Goal: Information Seeking & Learning: Learn about a topic

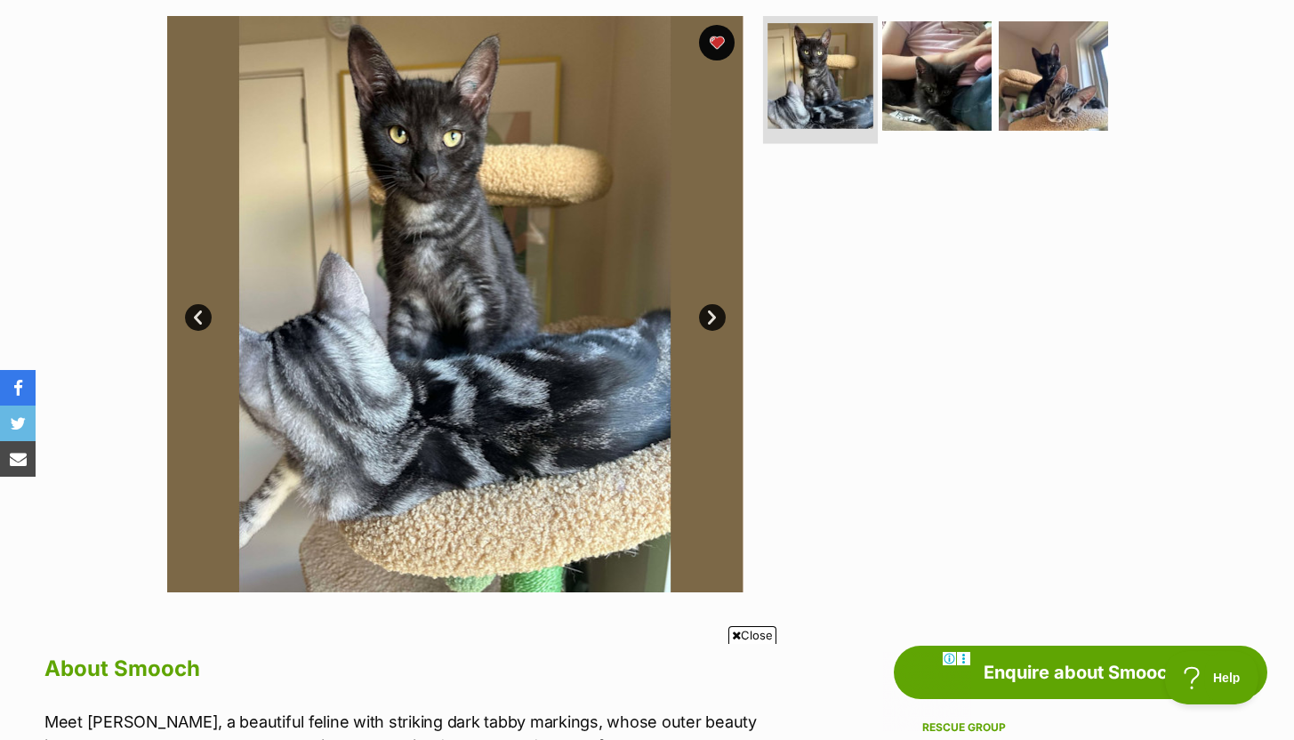
click at [816, 62] on img at bounding box center [821, 76] width 106 height 106
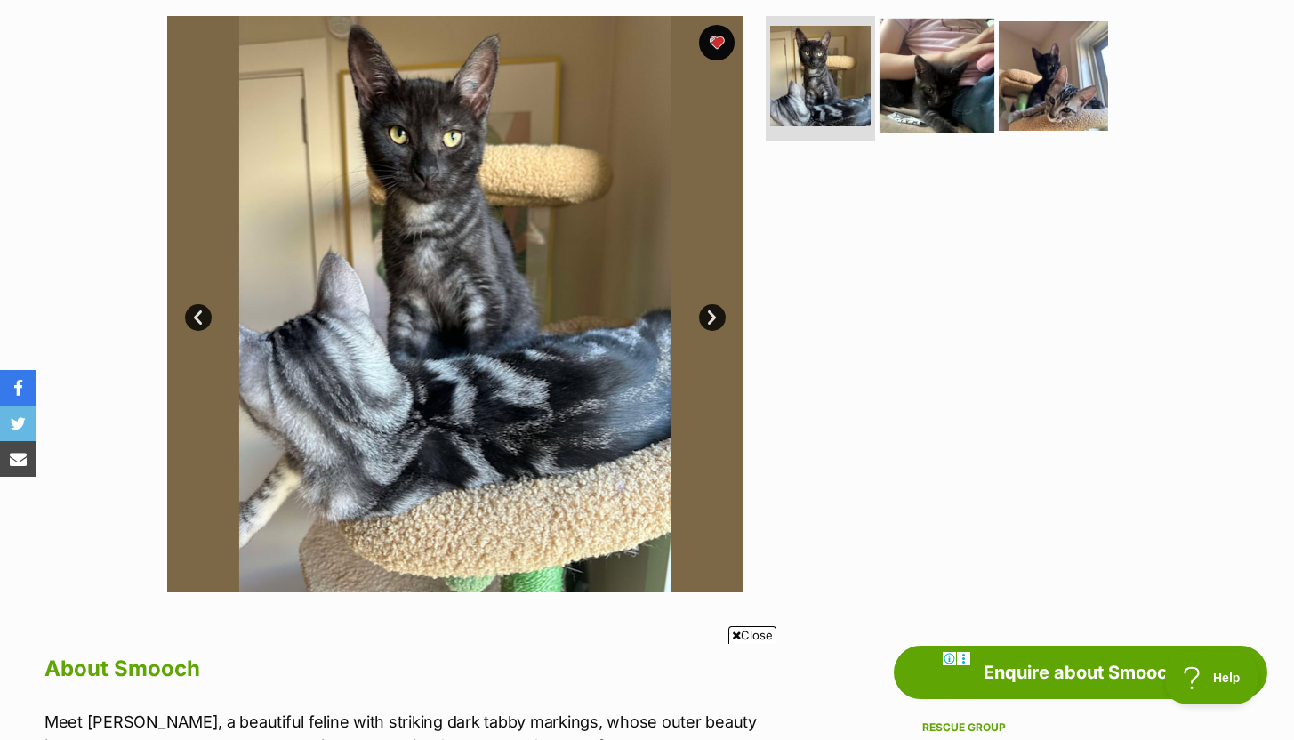
click at [926, 74] on img at bounding box center [937, 76] width 115 height 115
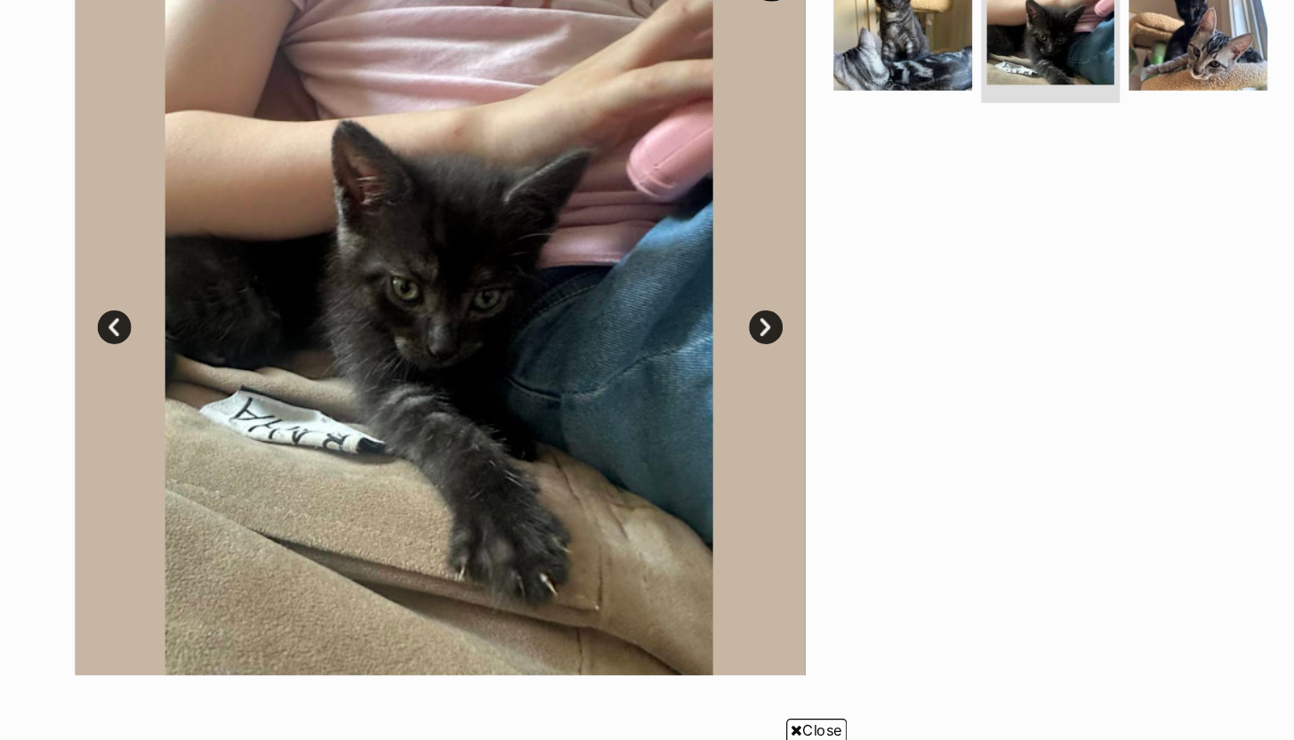
click at [714, 321] on link "Next" at bounding box center [712, 317] width 27 height 27
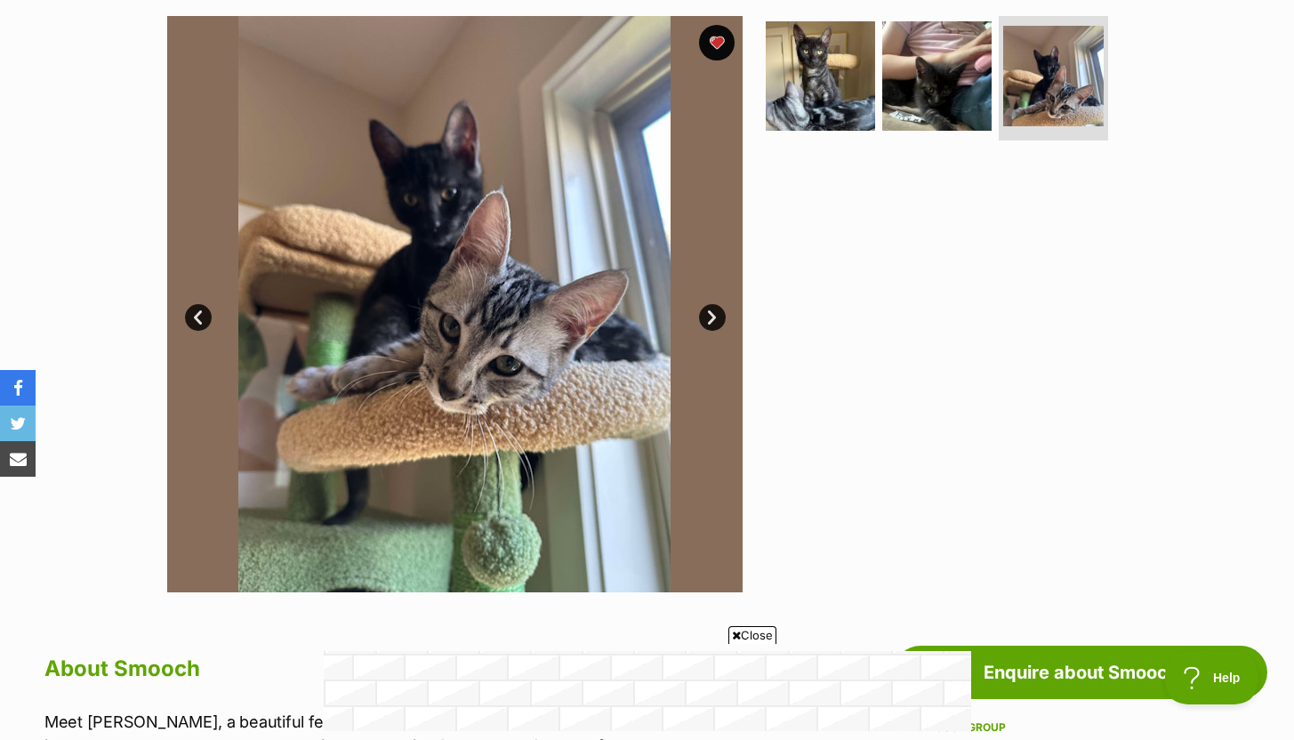
click at [710, 315] on link "Next" at bounding box center [712, 317] width 27 height 27
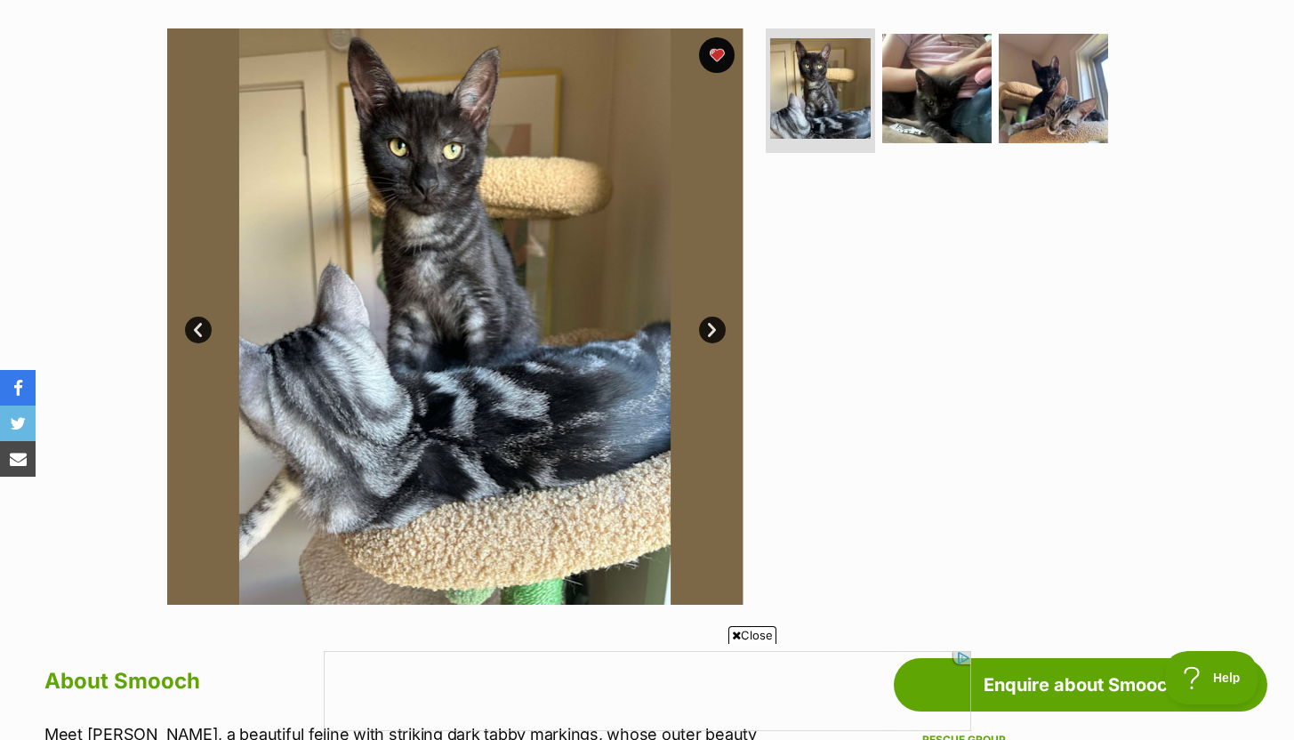
scroll to position [277, 0]
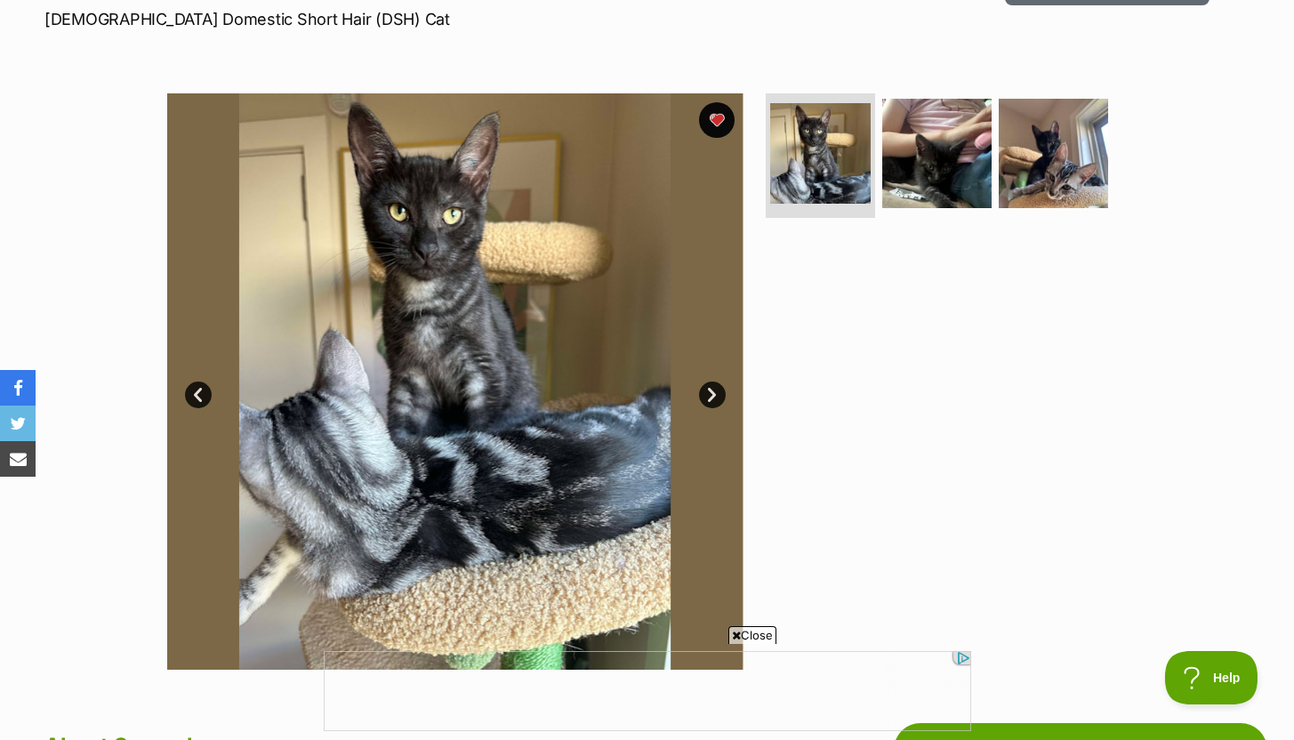
click at [711, 398] on link "Next" at bounding box center [712, 395] width 27 height 27
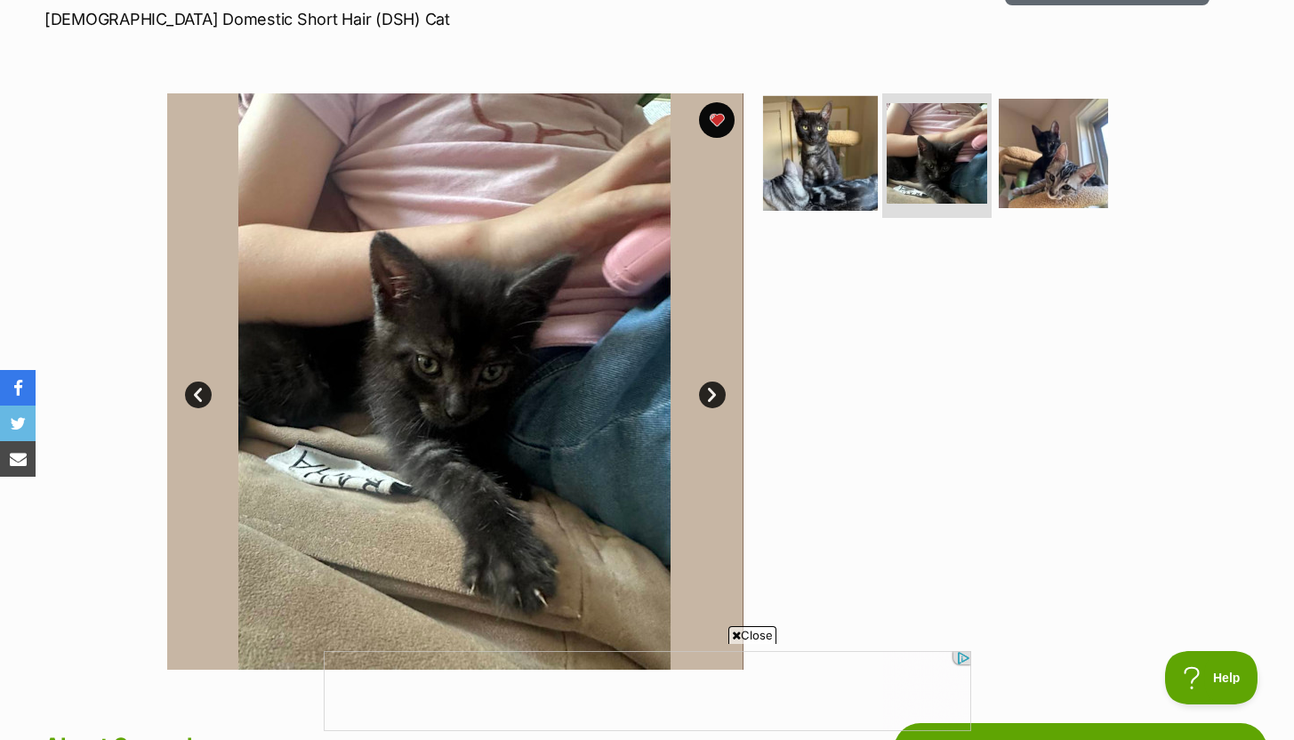
click at [832, 174] on img at bounding box center [820, 153] width 115 height 115
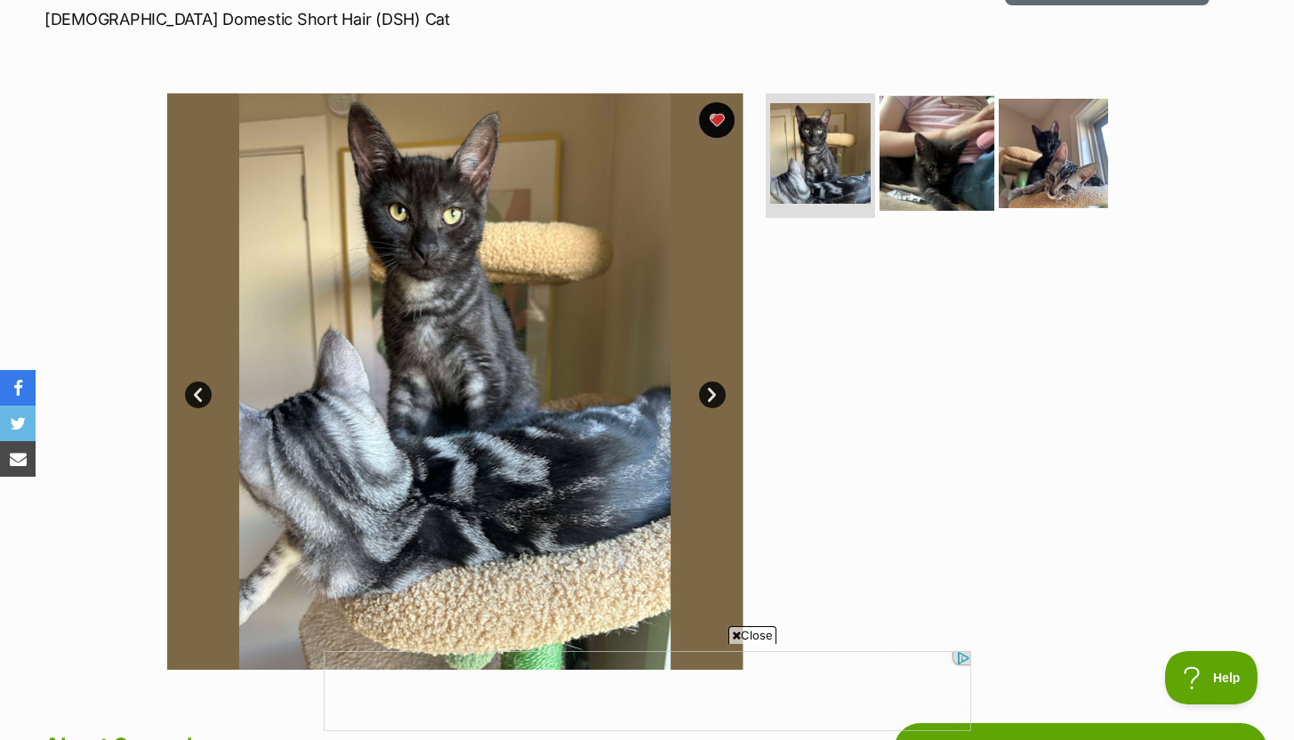
click at [942, 172] on img at bounding box center [937, 153] width 115 height 115
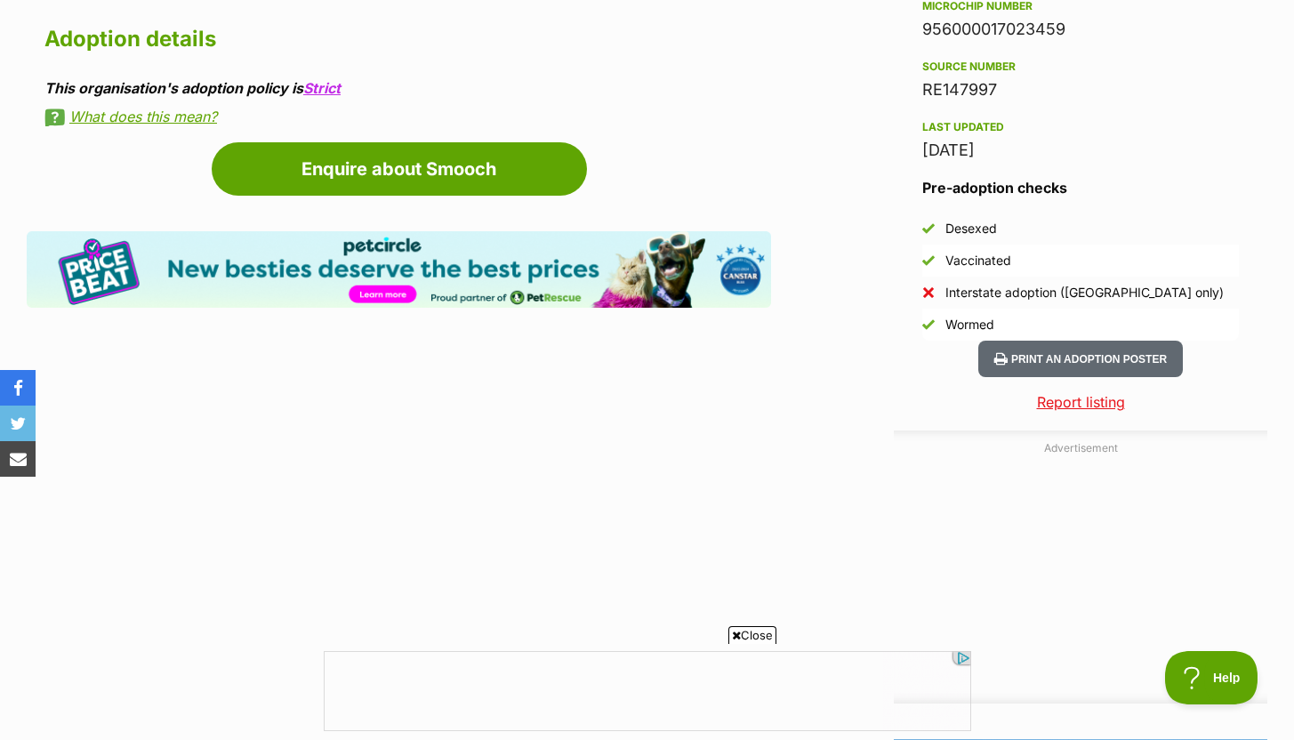
scroll to position [1511, 0]
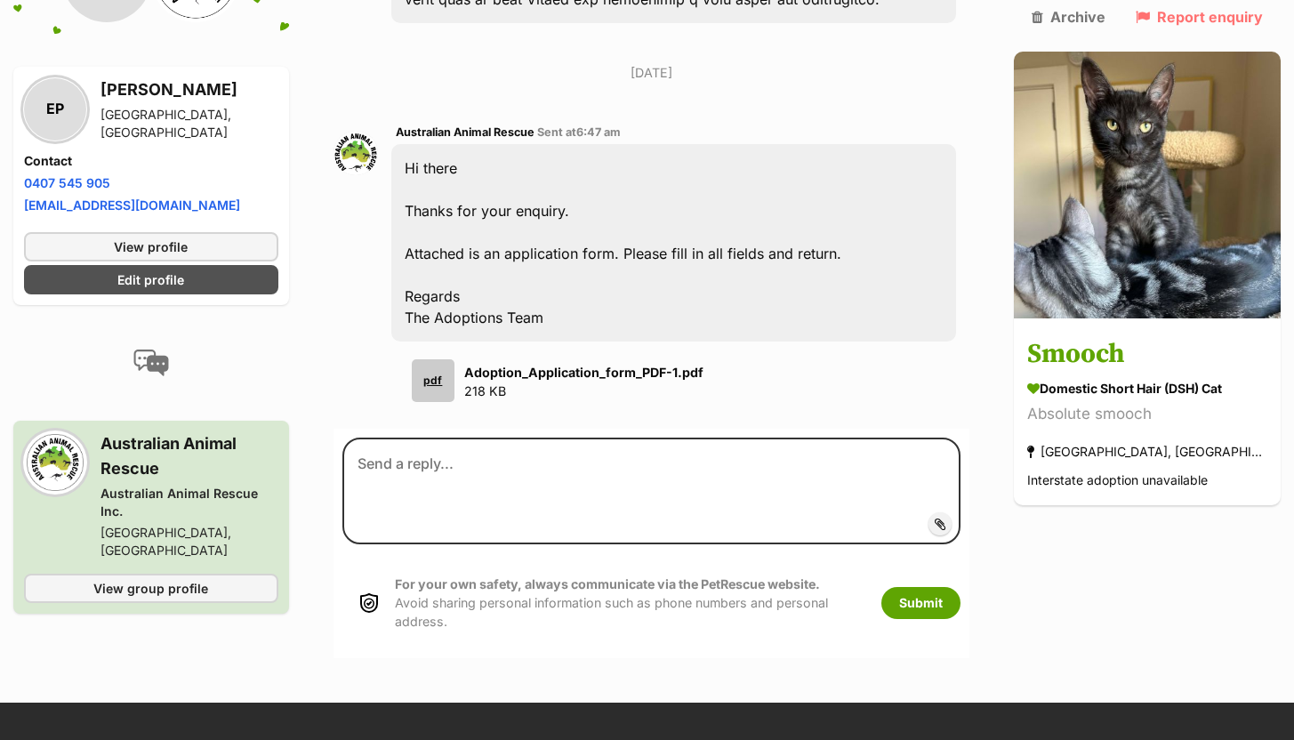
scroll to position [842, 0]
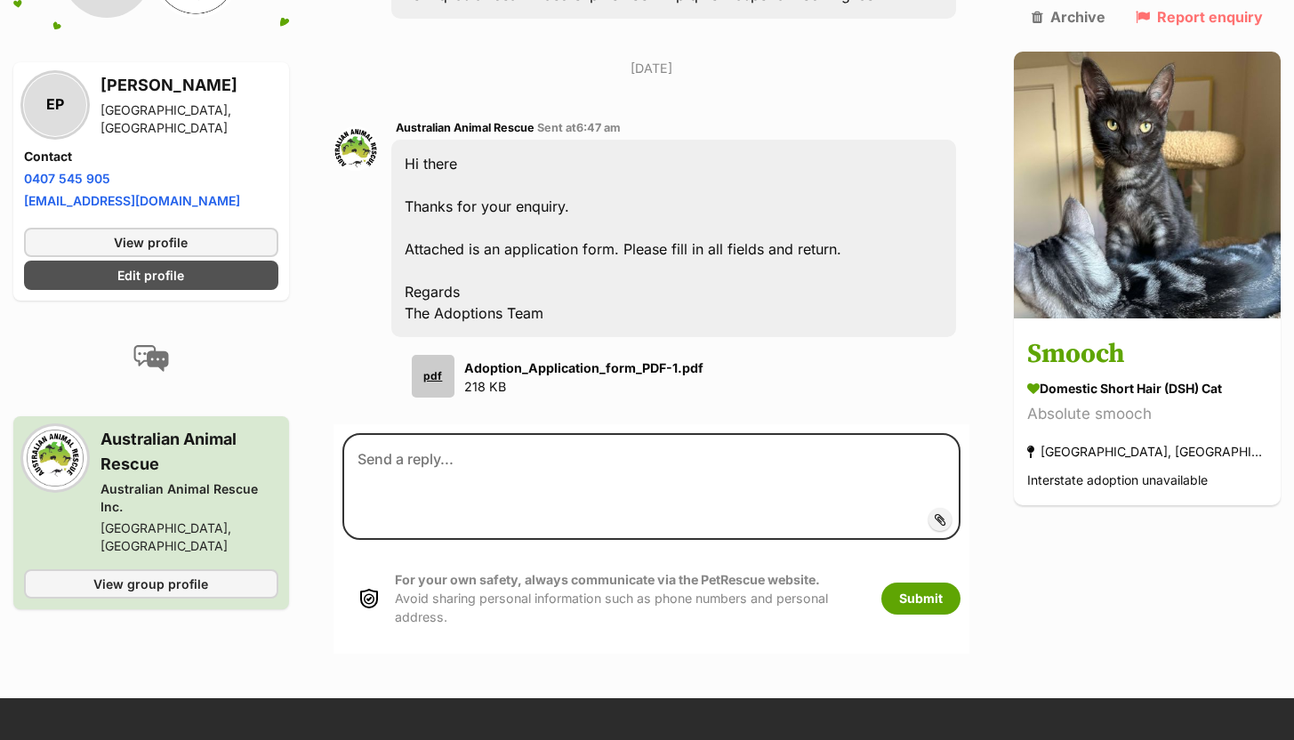
click at [435, 355] on div "pdf" at bounding box center [433, 376] width 43 height 43
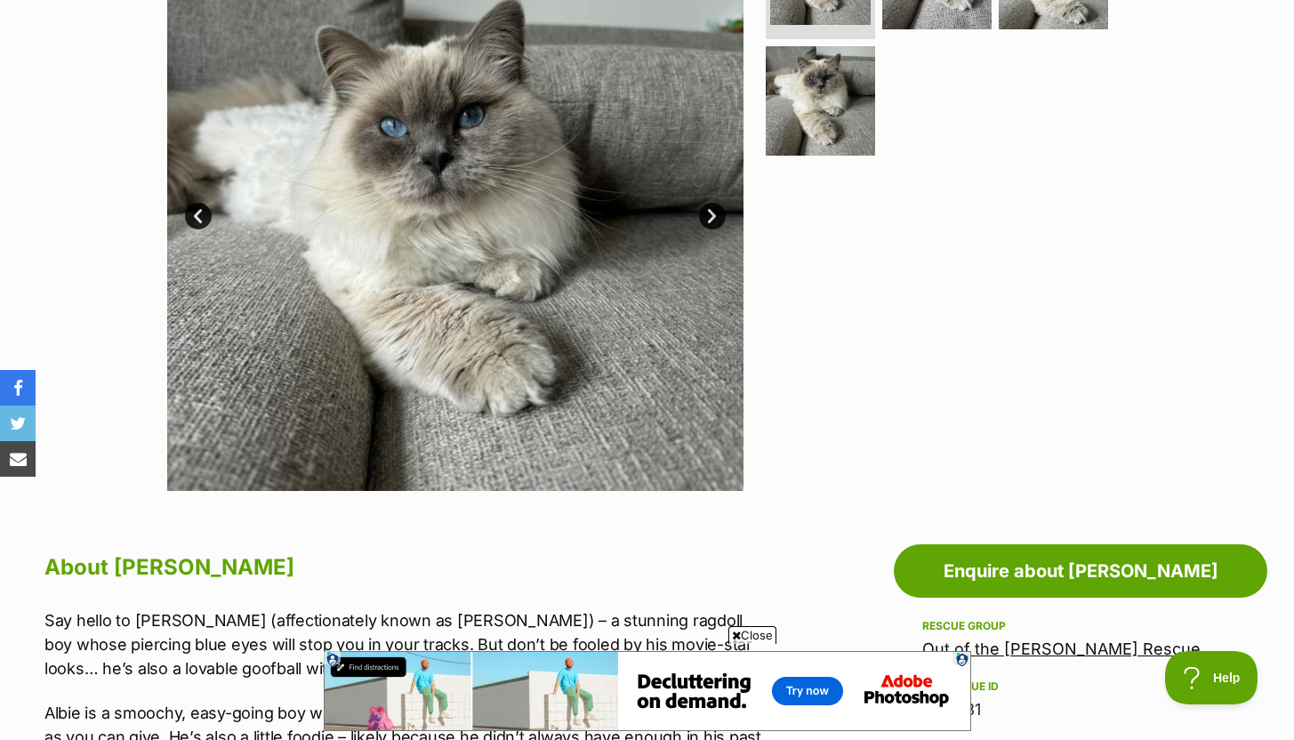
click at [705, 214] on link "Next" at bounding box center [712, 216] width 27 height 27
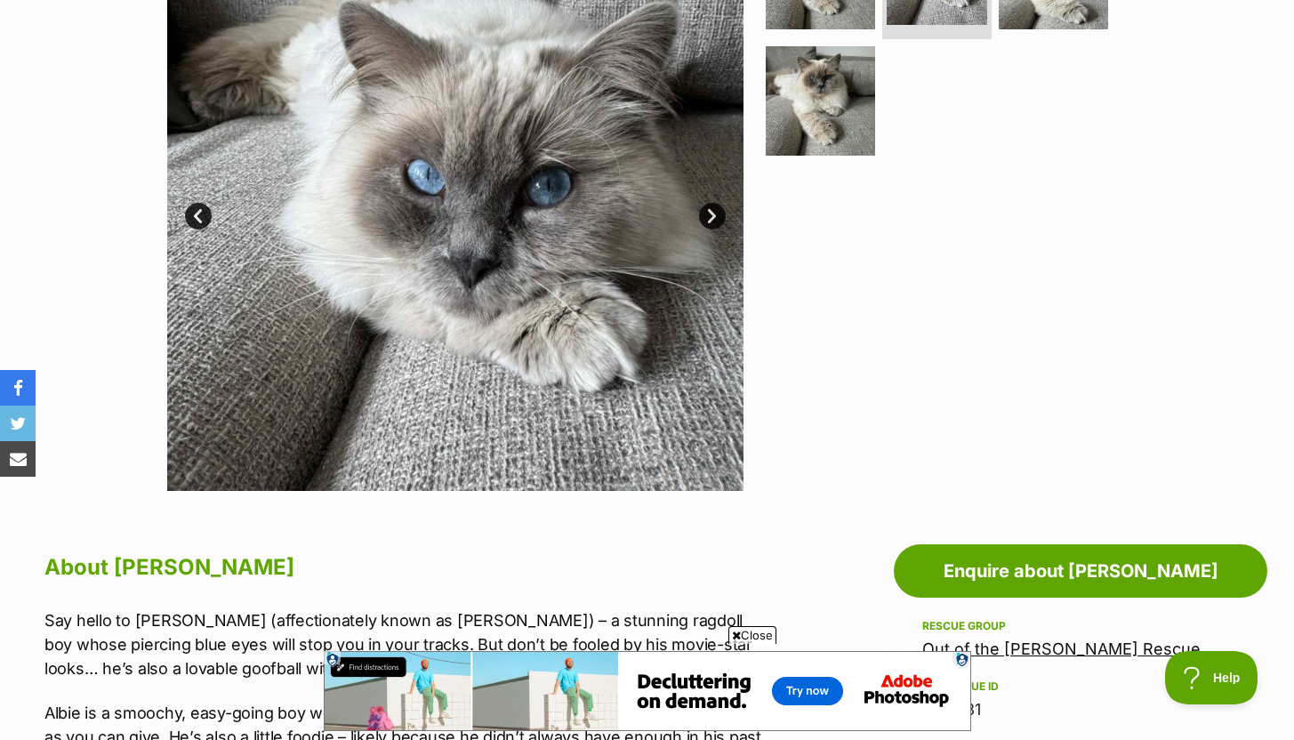
click at [705, 214] on link "Next" at bounding box center [712, 216] width 27 height 27
